Goal: Task Accomplishment & Management: Use online tool/utility

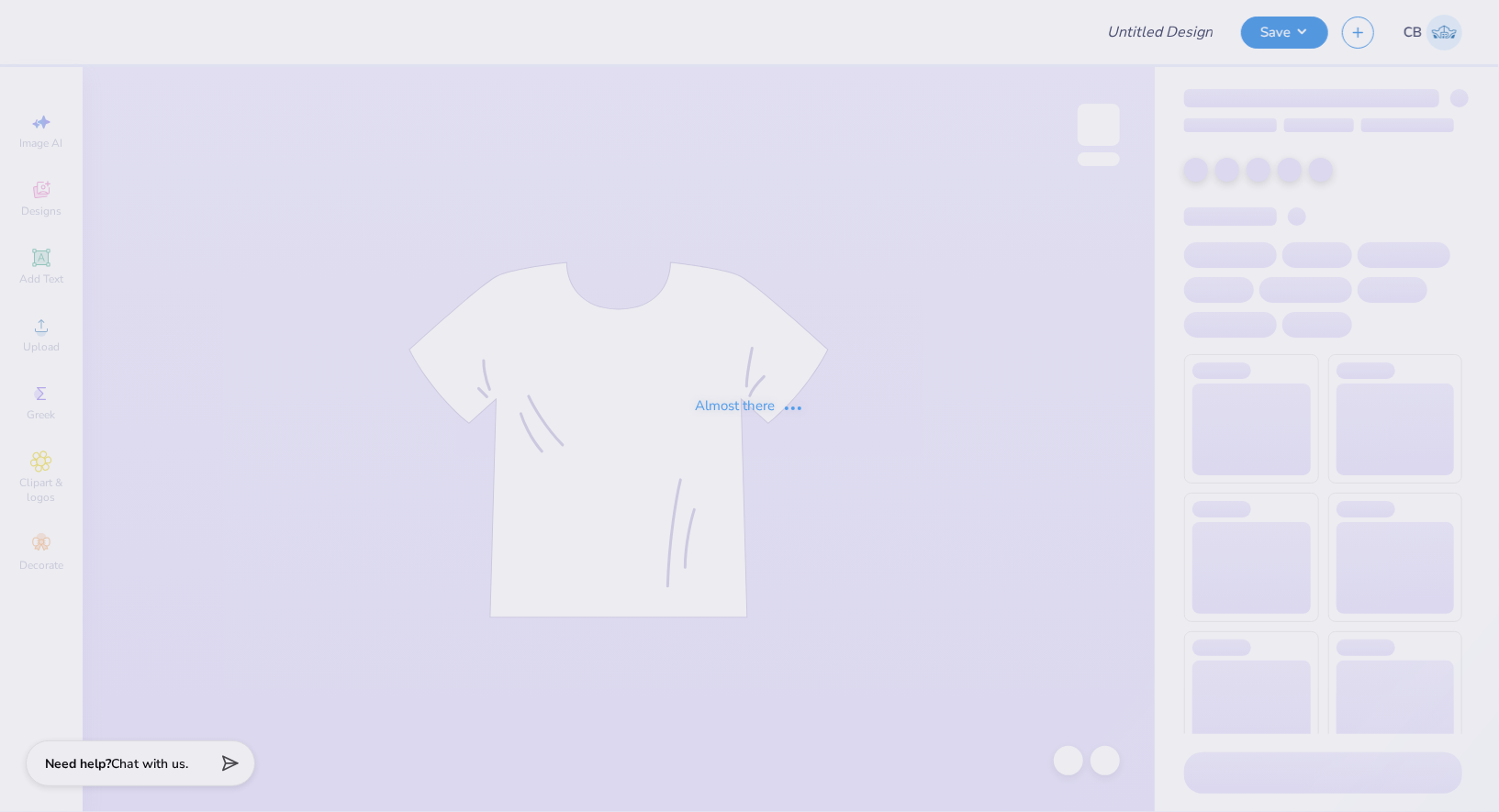
type input "[PERSON_NAME] . : [GEOGRAPHIC_DATA]"
type input "24"
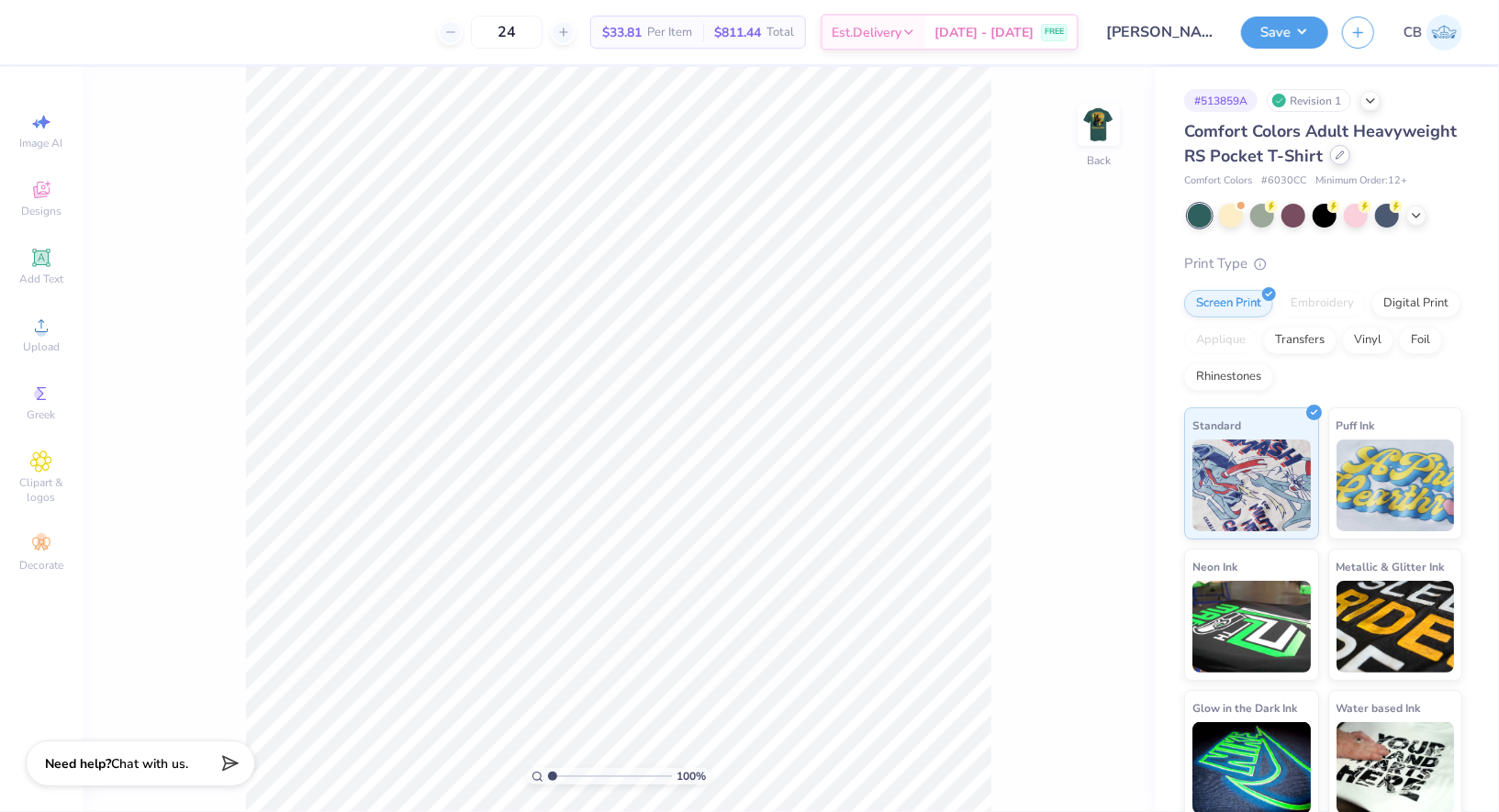
click at [1337, 152] on icon at bounding box center [1340, 156] width 10 height 10
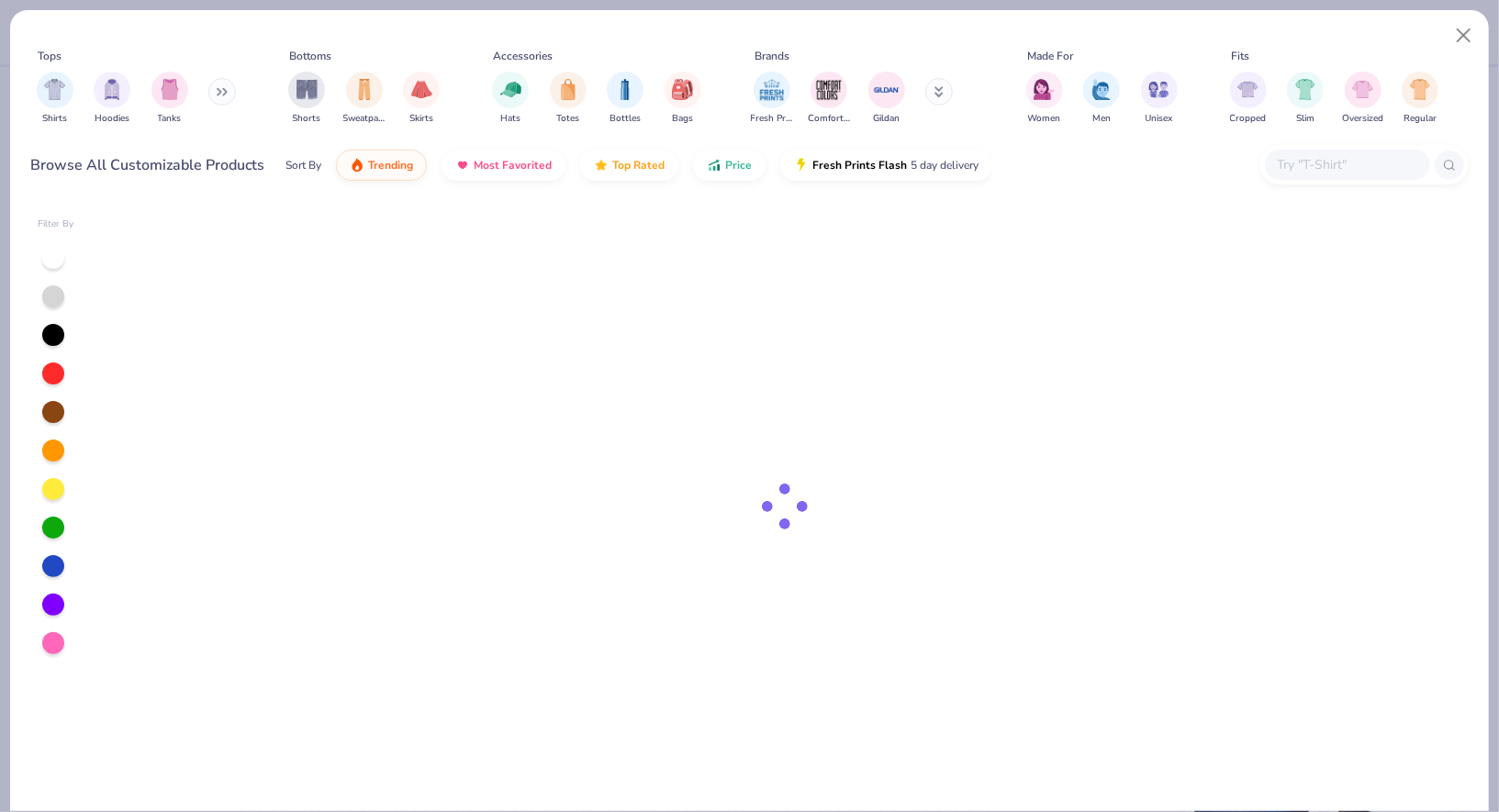
click at [1291, 172] on input "text" at bounding box center [1346, 164] width 141 height 21
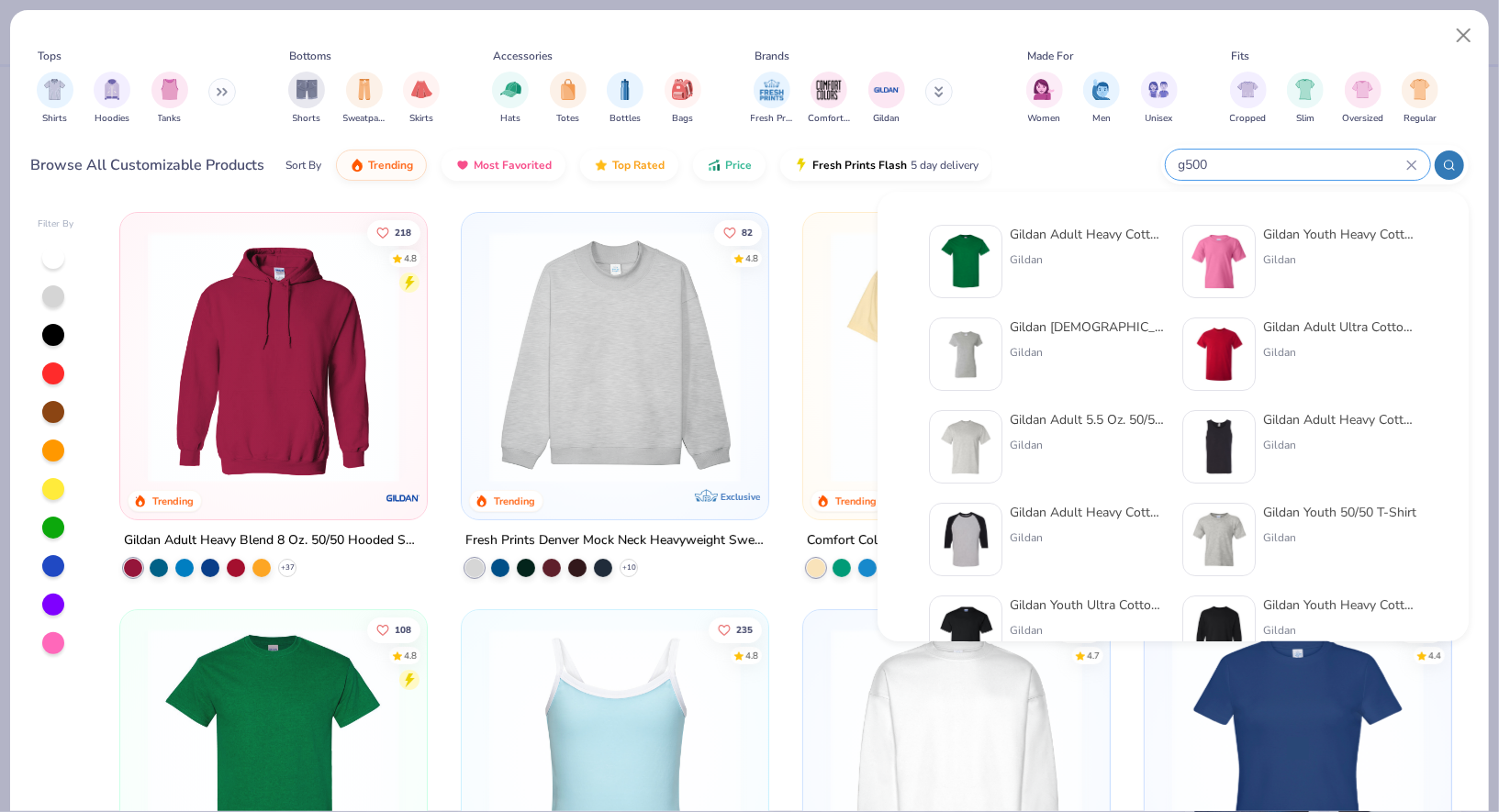
type input "g500"
click at [996, 242] on div at bounding box center [965, 261] width 73 height 73
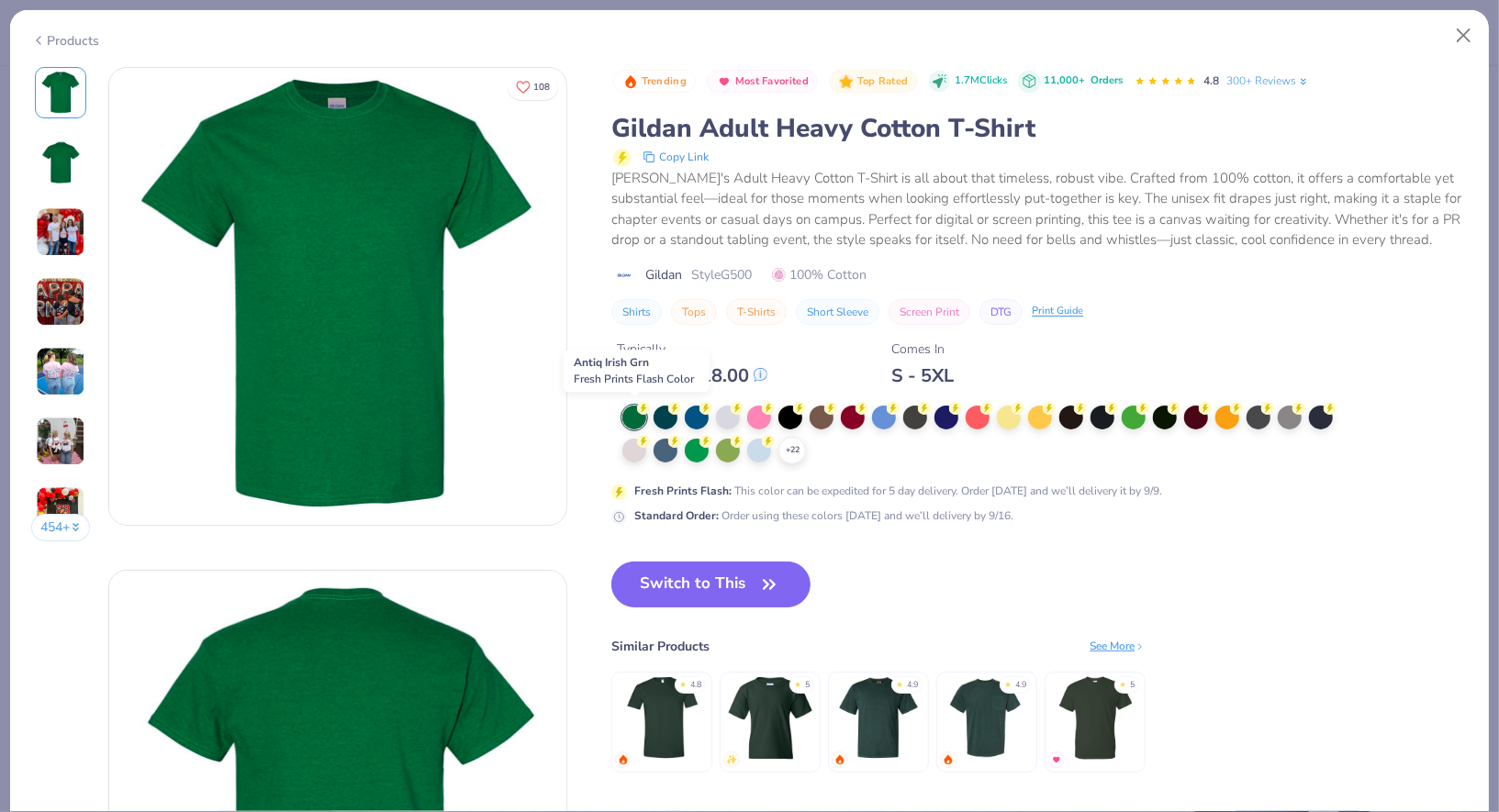
click at [637, 415] on div at bounding box center [634, 417] width 24 height 24
click at [704, 592] on button "Switch to This" at bounding box center [711, 584] width 199 height 46
click at [723, 585] on button "Switch to This" at bounding box center [711, 584] width 199 height 46
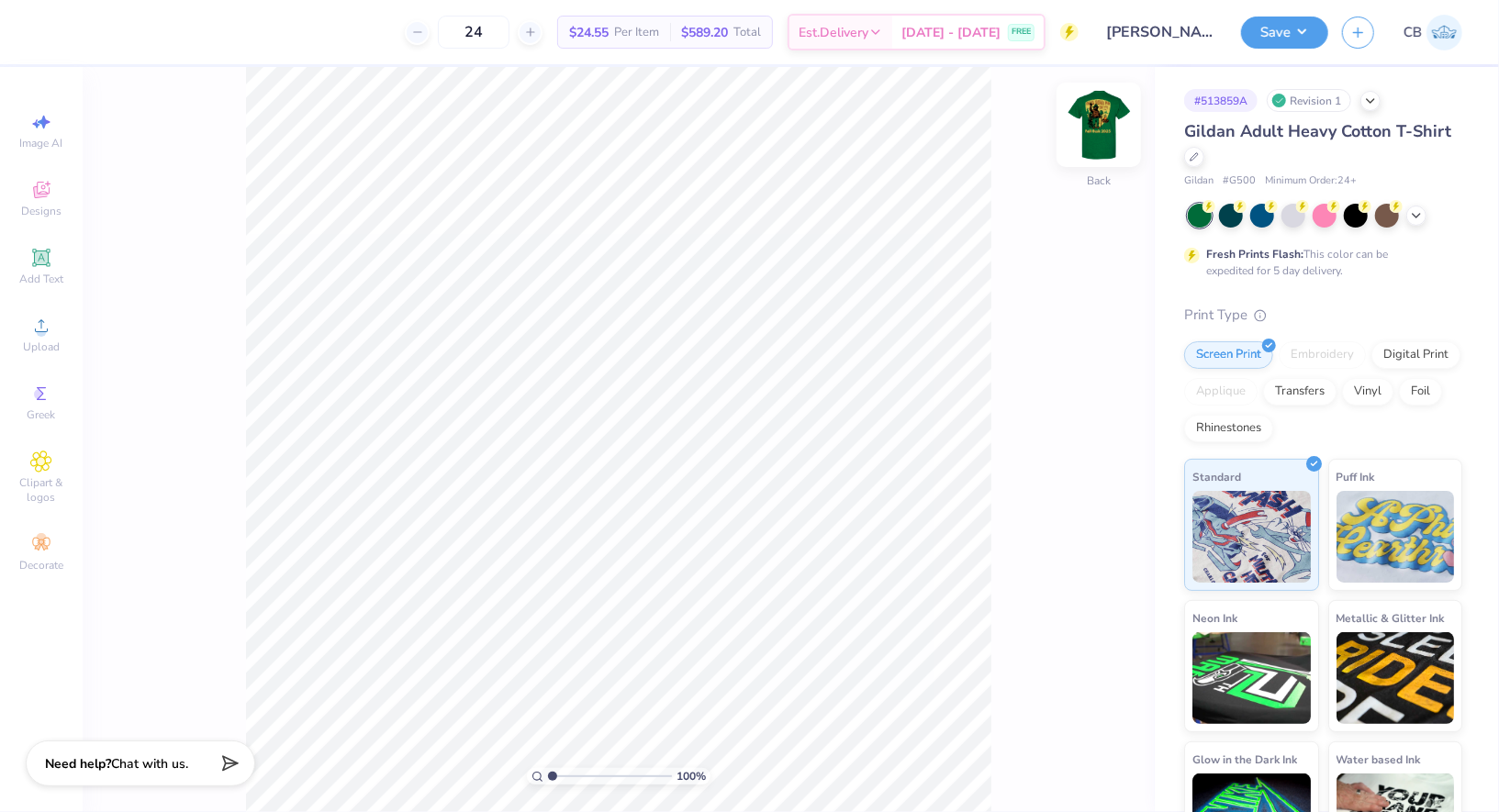
click at [1100, 132] on img at bounding box center [1099, 125] width 73 height 73
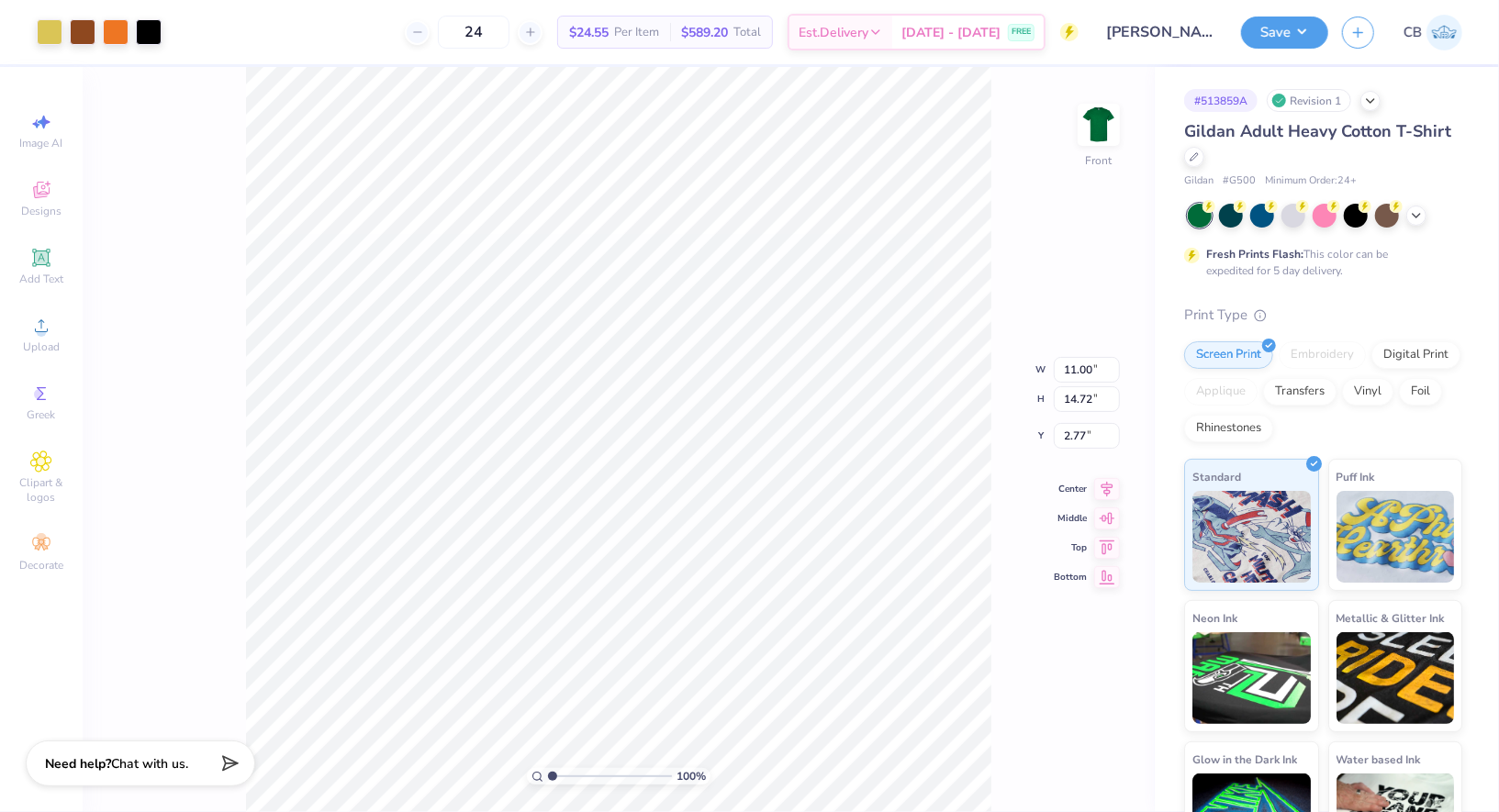
type input "3.00"
click at [1084, 145] on img at bounding box center [1099, 125] width 73 height 73
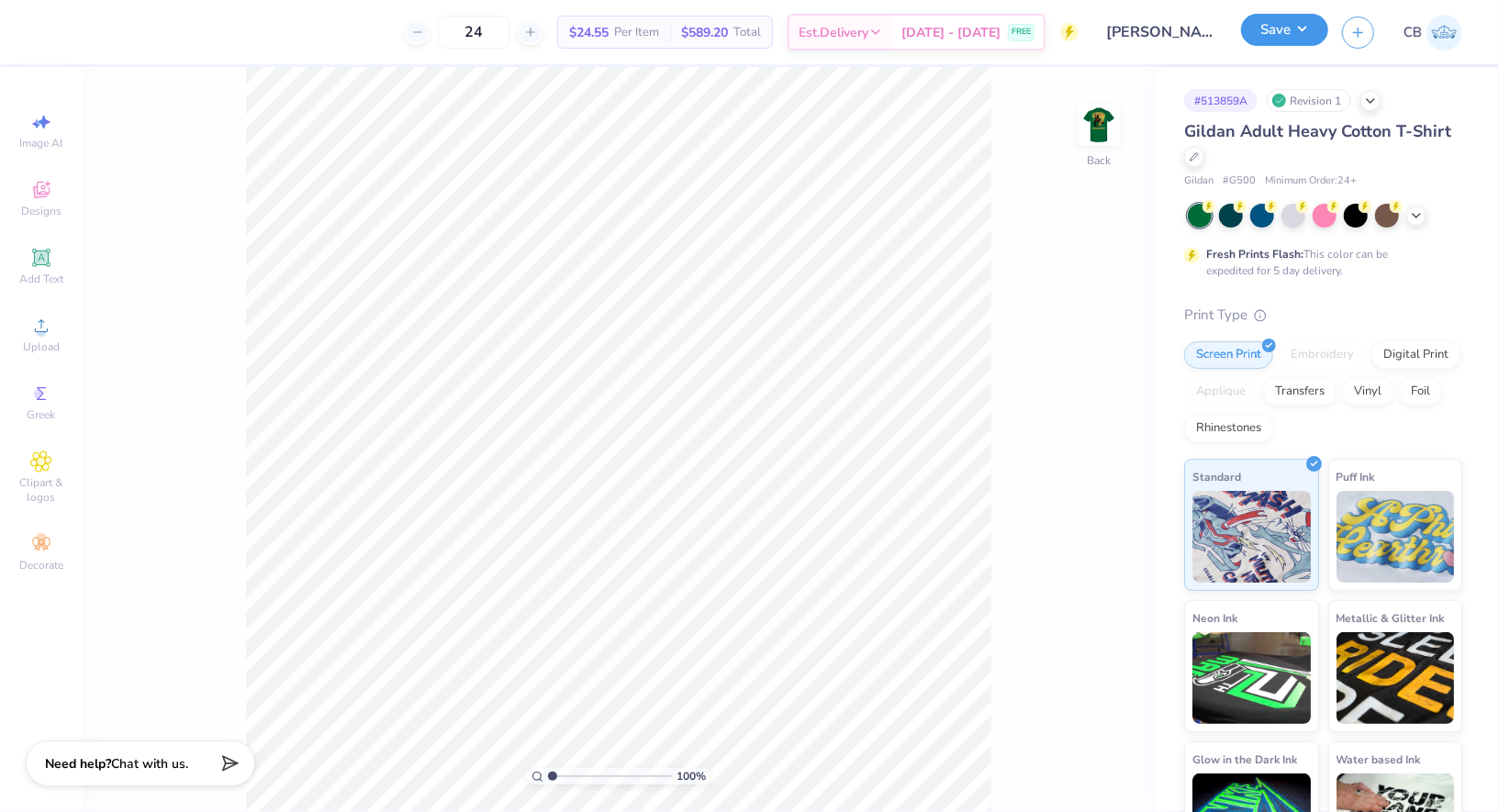
click at [1303, 37] on button "Save" at bounding box center [1285, 29] width 87 height 32
click at [1102, 112] on img at bounding box center [1099, 125] width 73 height 73
click at [1290, 33] on button "Save" at bounding box center [1285, 29] width 87 height 32
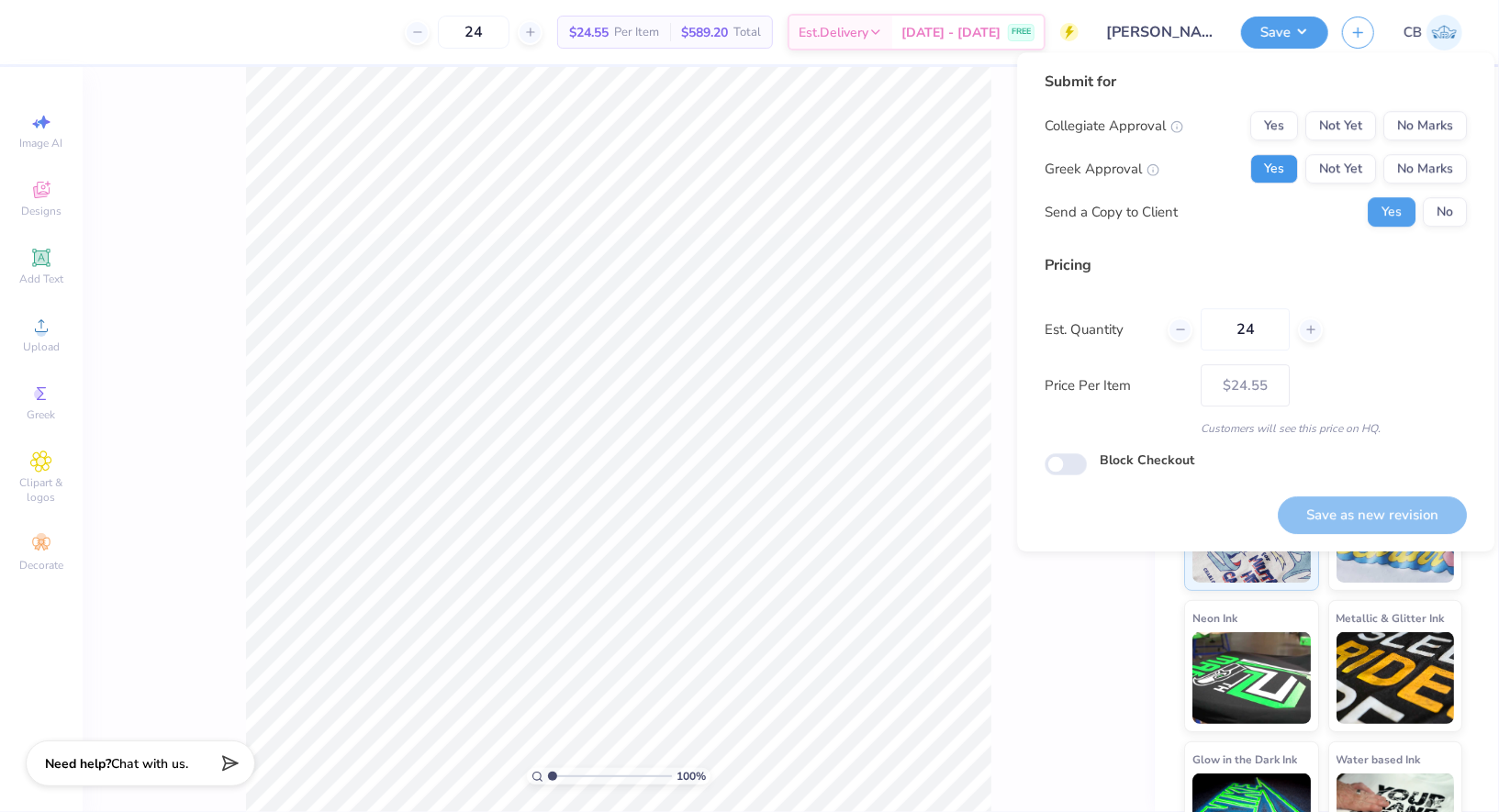
click at [1264, 163] on button "Yes" at bounding box center [1274, 168] width 48 height 30
click at [1423, 112] on button "No Marks" at bounding box center [1425, 126] width 84 height 30
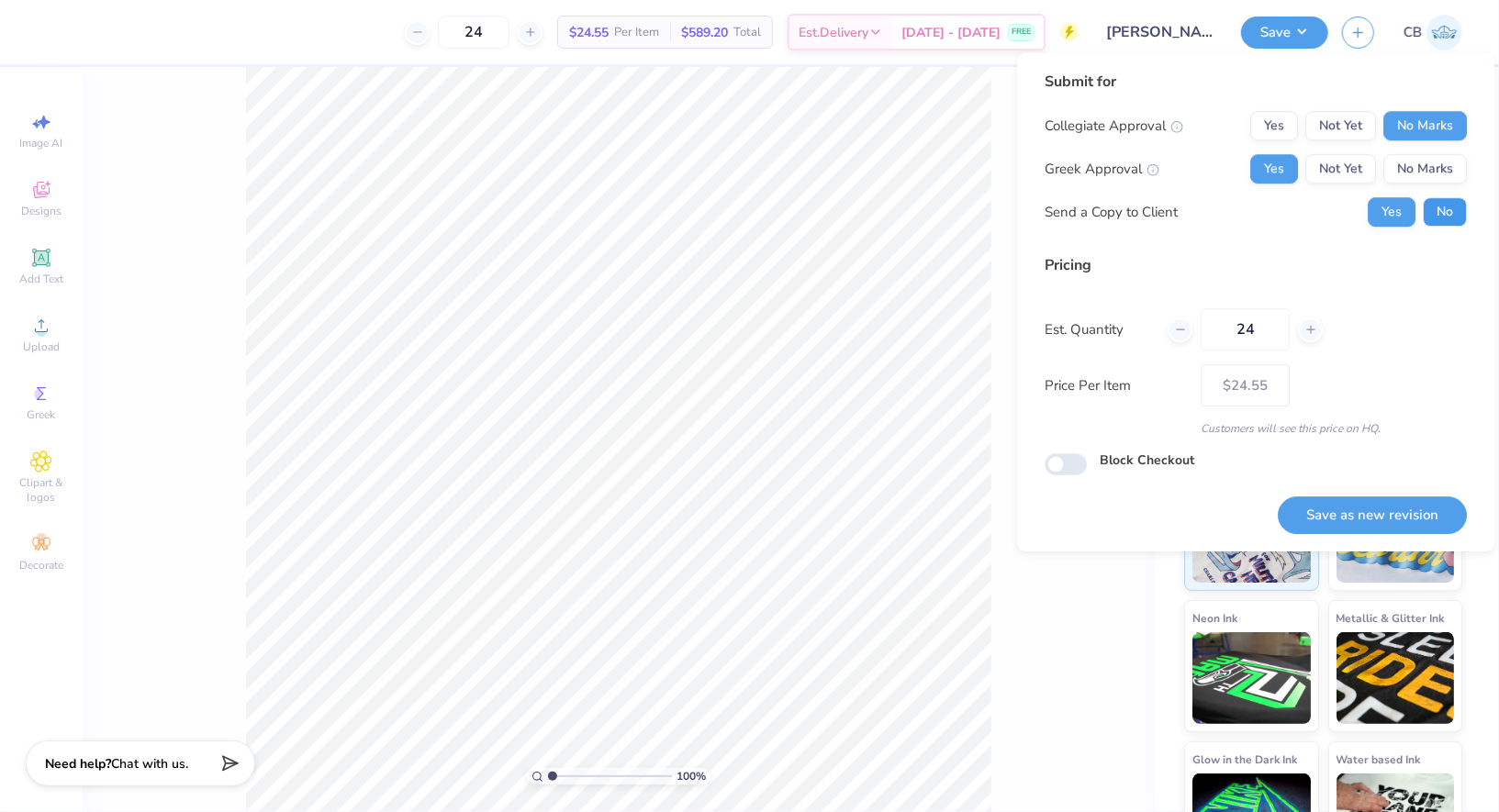
click at [1442, 216] on button "No" at bounding box center [1445, 211] width 44 height 30
click at [1366, 521] on button "Save as new revision" at bounding box center [1372, 514] width 189 height 37
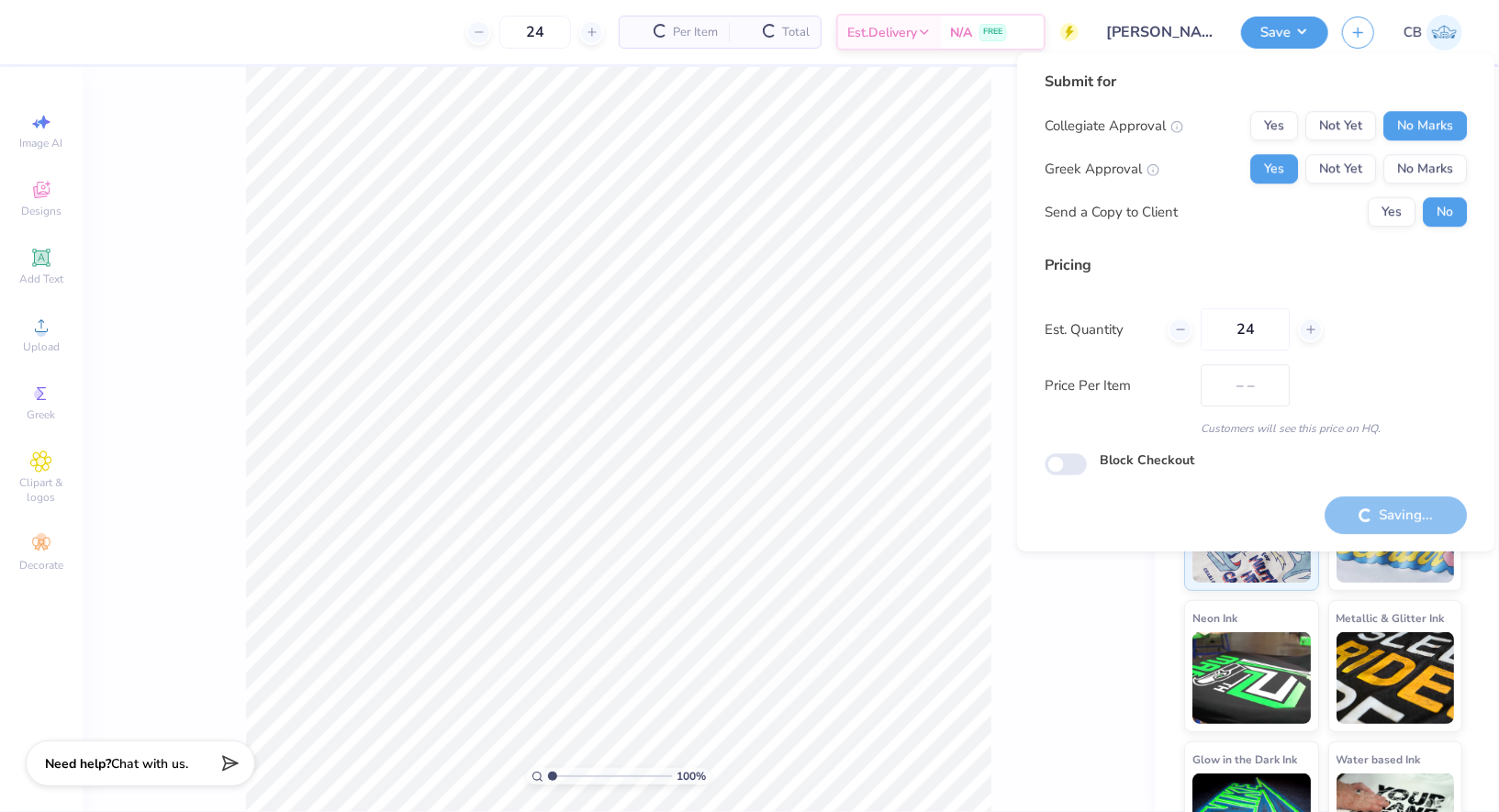
type input "$24.55"
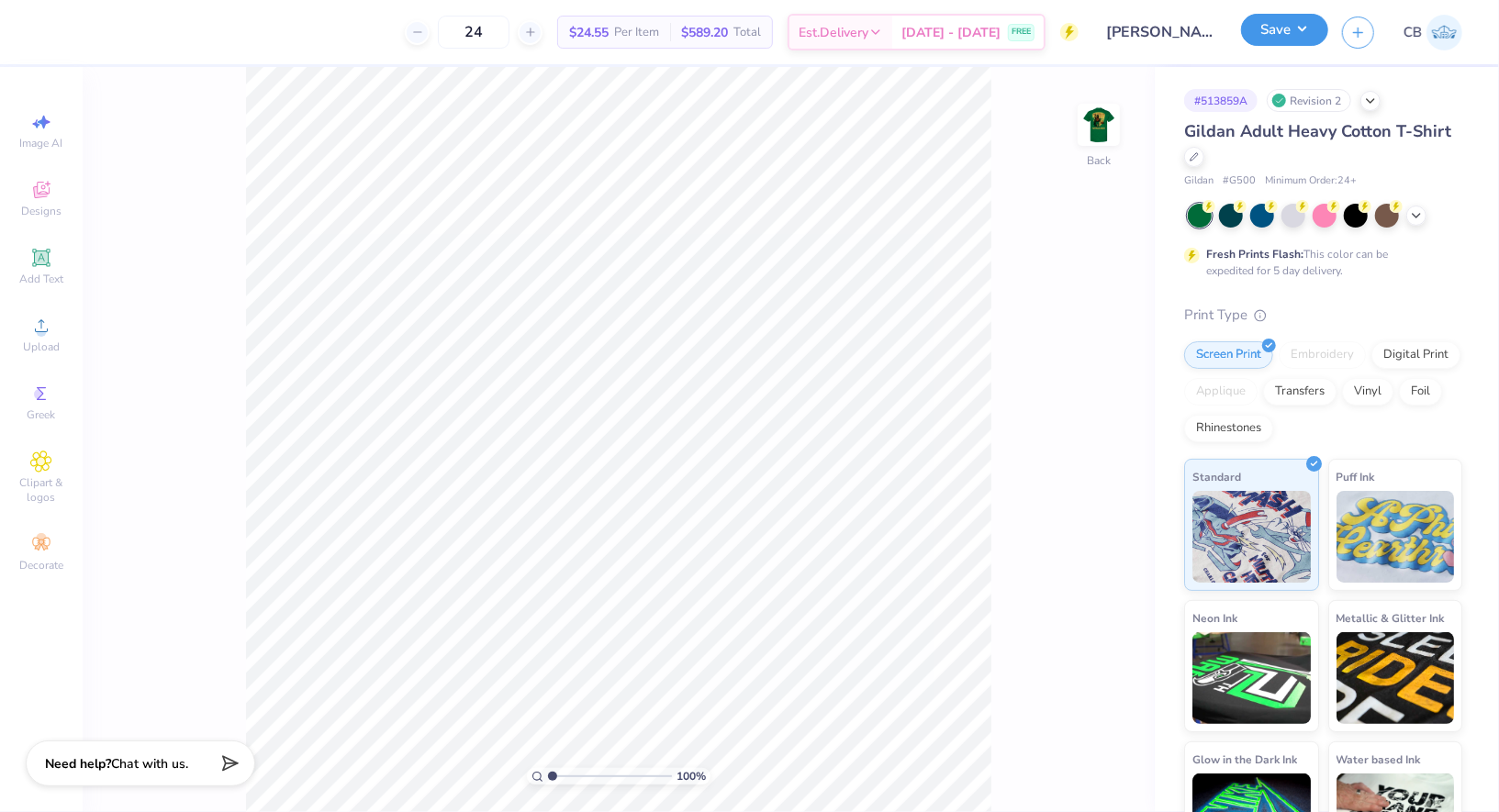
click at [1291, 17] on button "Save" at bounding box center [1285, 29] width 87 height 32
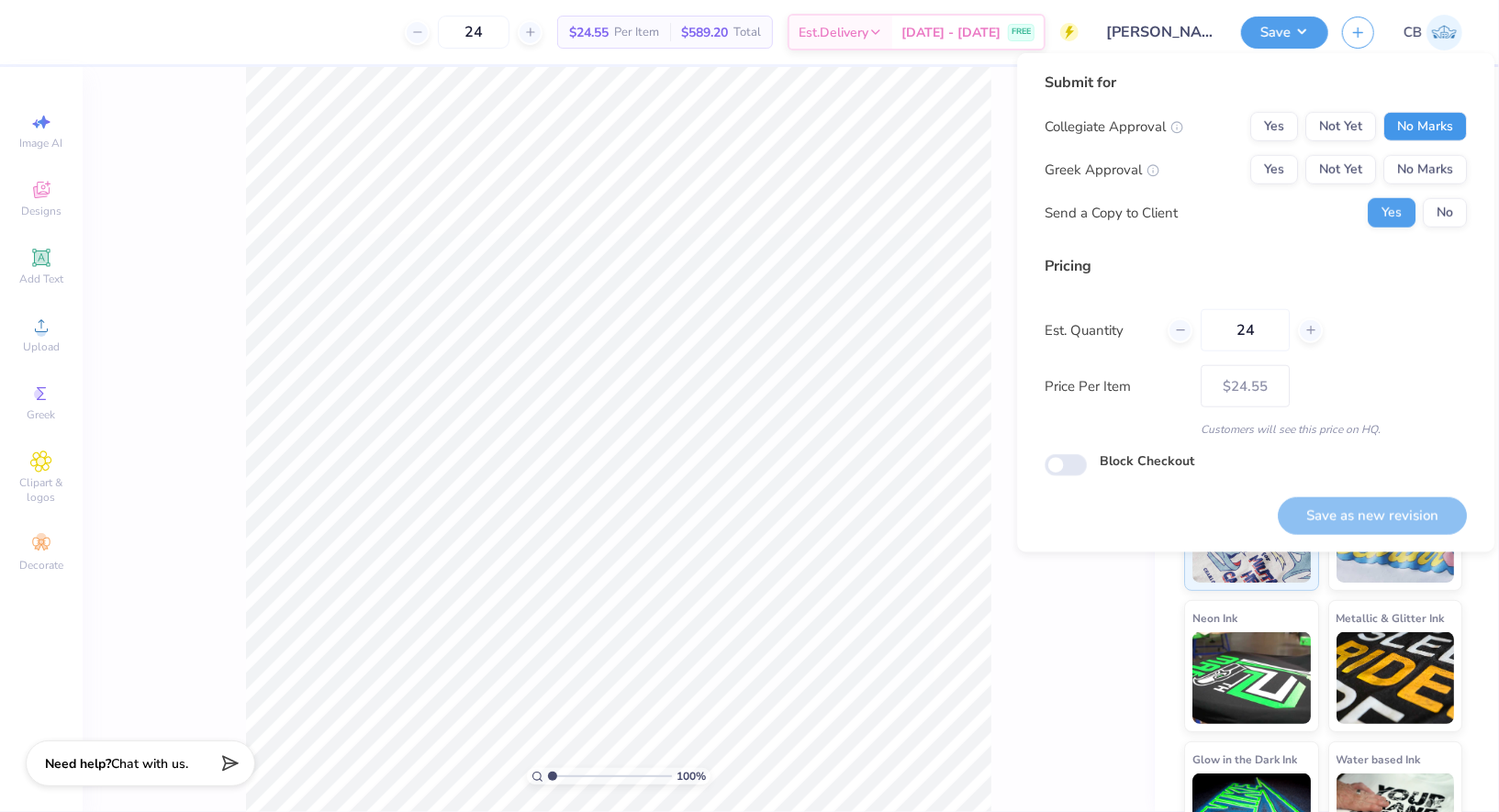
click at [1437, 111] on button "No Marks" at bounding box center [1425, 126] width 84 height 30
click at [1437, 160] on button "No Marks" at bounding box center [1425, 169] width 84 height 30
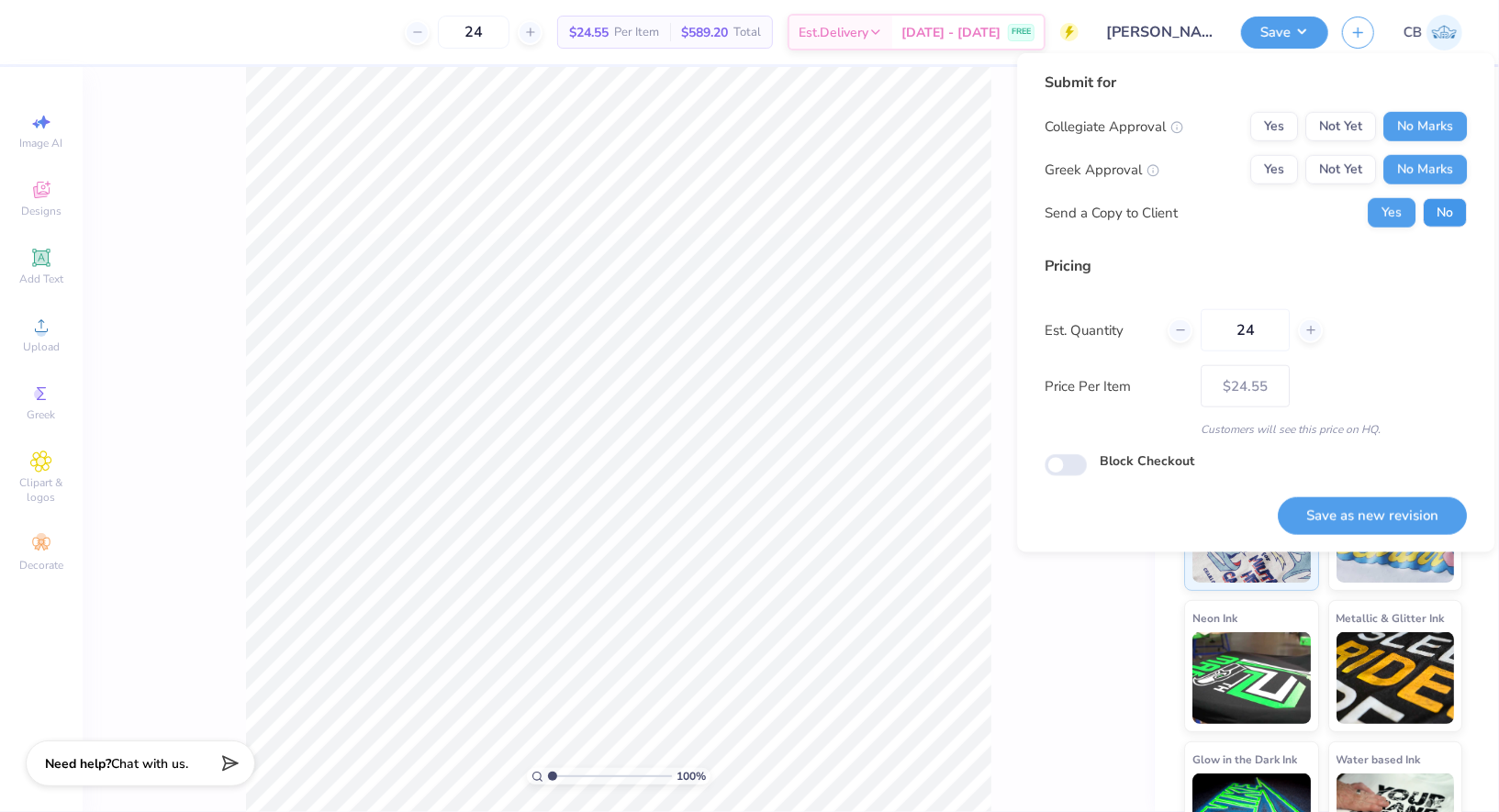
click at [1448, 210] on button "No" at bounding box center [1445, 212] width 44 height 30
click at [1289, 165] on button "Yes" at bounding box center [1274, 169] width 48 height 30
click at [1413, 497] on button "Save as new revision" at bounding box center [1372, 515] width 189 height 37
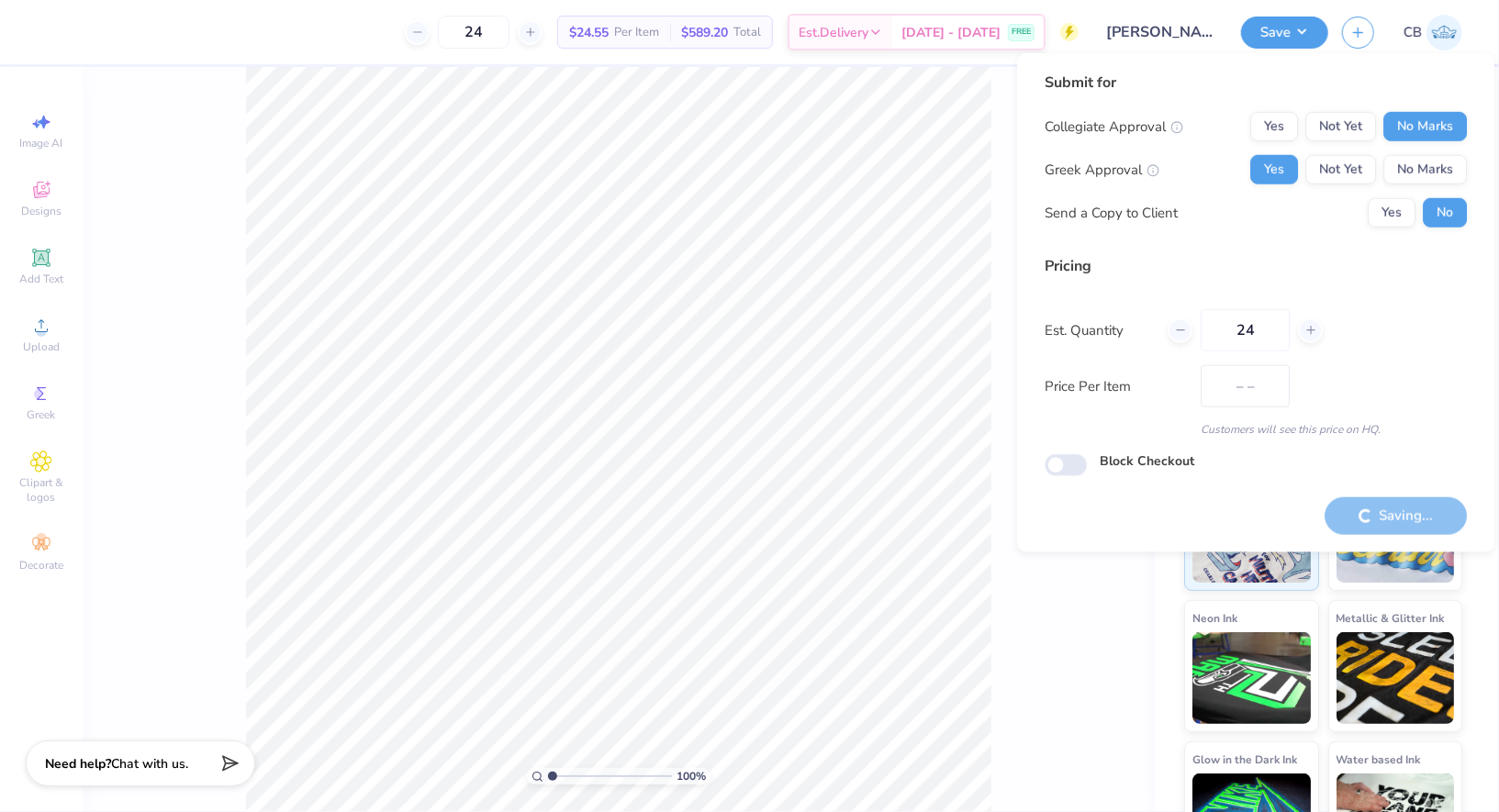
type input "$24.55"
